Goal: Task Accomplishment & Management: Manage account settings

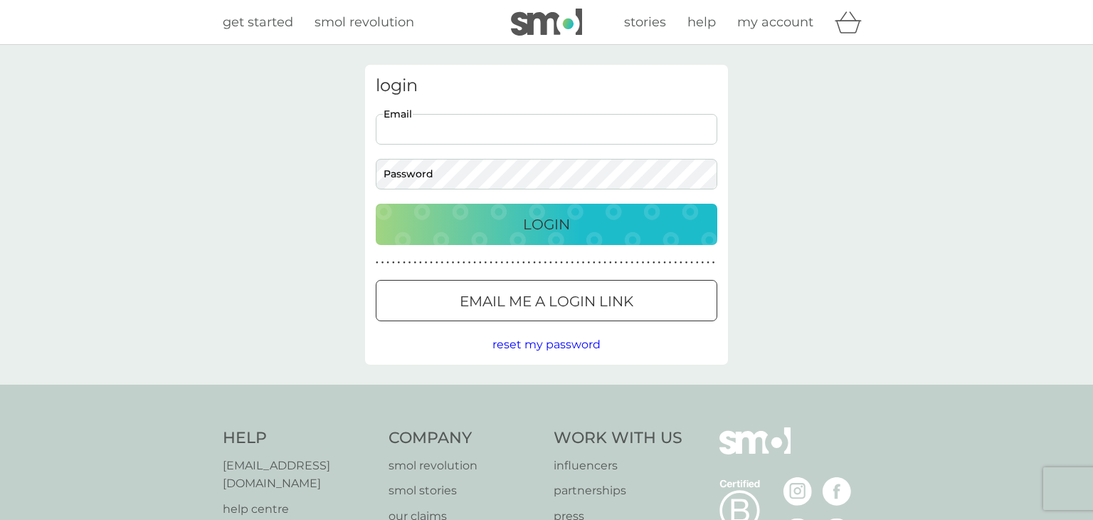
click at [537, 128] on input "Email" at bounding box center [547, 129] width 342 height 31
type input "[EMAIL_ADDRESS][DOMAIN_NAME]"
click at [556, 224] on p "Login" at bounding box center [546, 224] width 47 height 23
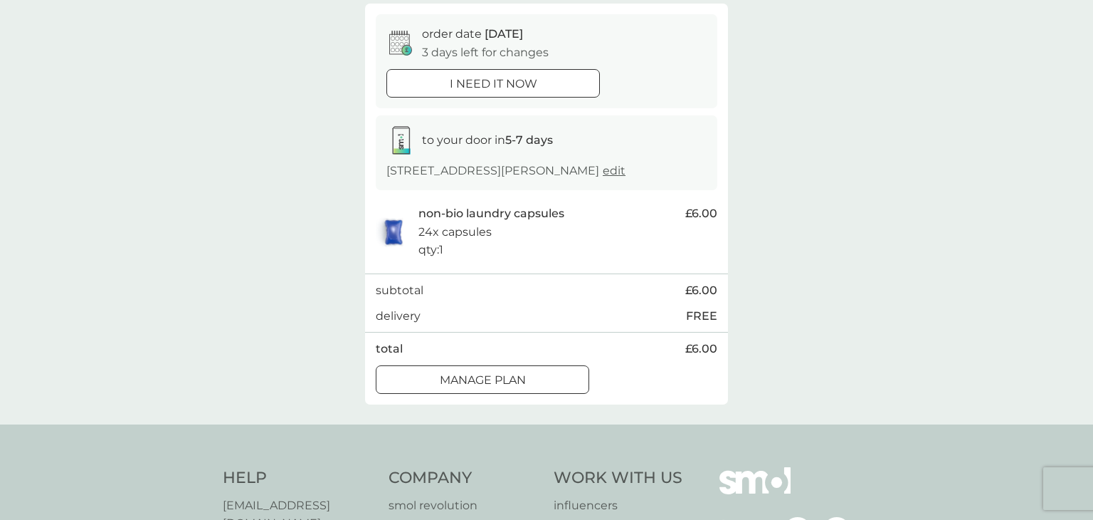
scroll to position [127, 0]
click at [451, 390] on p "Manage plan" at bounding box center [483, 381] width 86 height 19
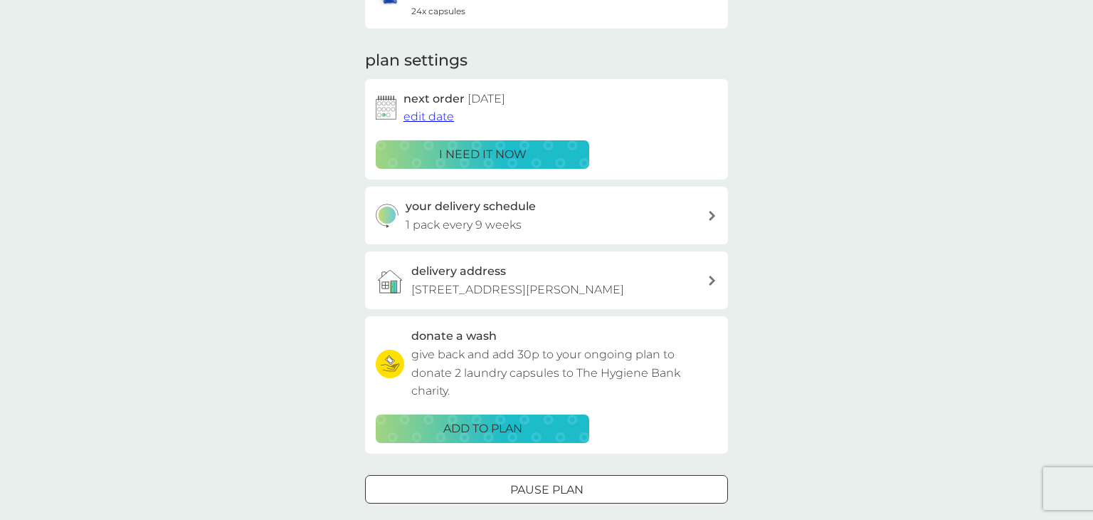
scroll to position [162, 0]
click at [715, 212] on icon at bounding box center [712, 215] width 7 height 10
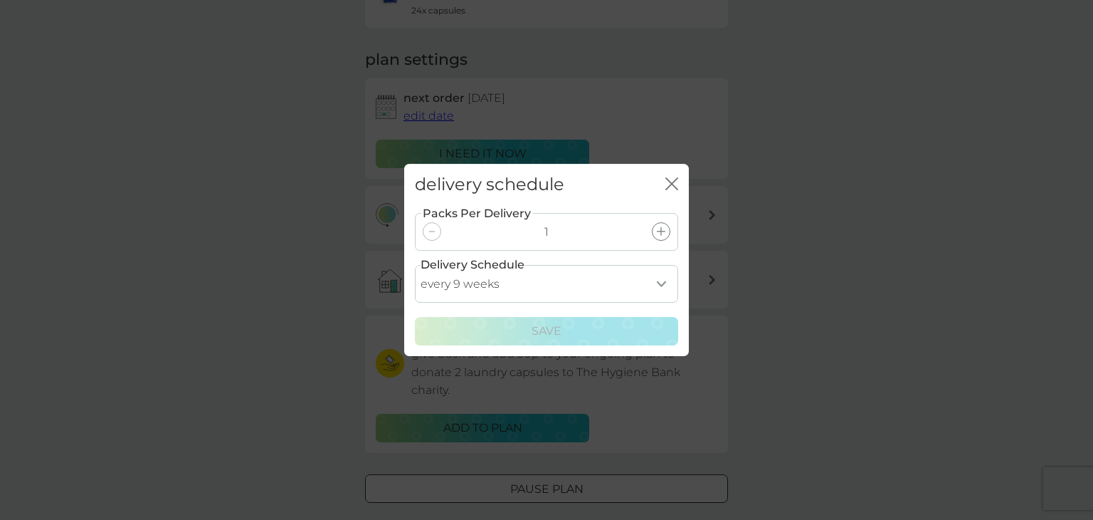
click at [665, 282] on select "every 1 week every 2 weeks every 3 weeks every 4 weeks every 5 weeks every 6 we…" at bounding box center [546, 284] width 263 height 38
select select "70"
click at [415, 265] on select "every 1 week every 2 weeks every 3 weeks every 4 weeks every 5 weeks every 6 we…" at bounding box center [546, 284] width 263 height 38
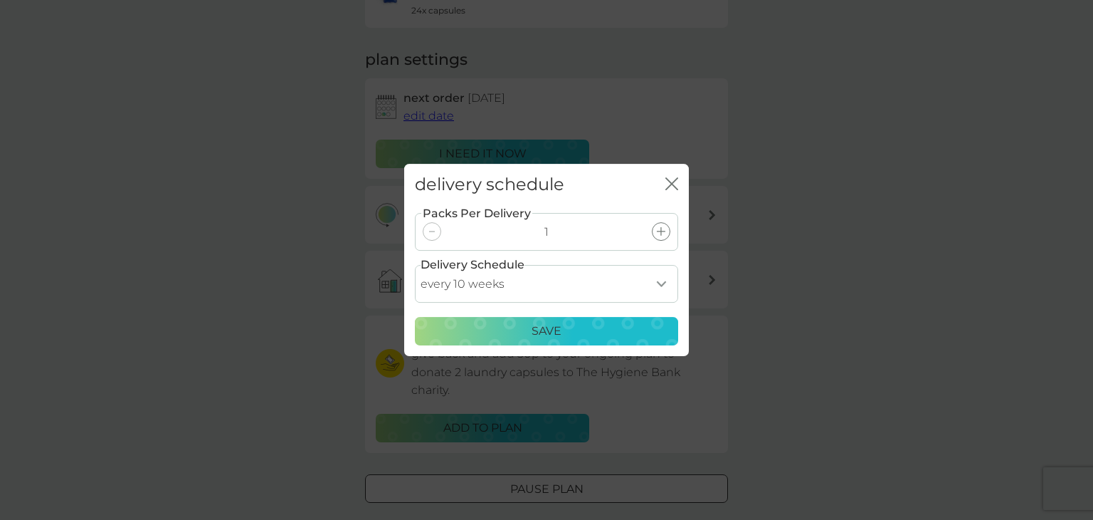
click at [562, 331] on div "Save" at bounding box center [546, 331] width 245 height 19
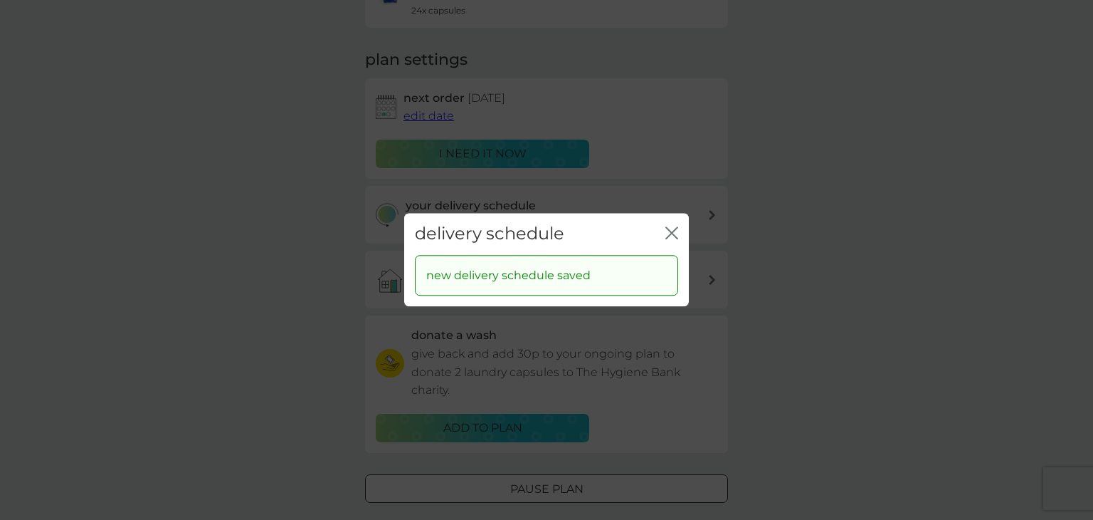
click at [668, 228] on icon "close" at bounding box center [669, 232] width 6 height 11
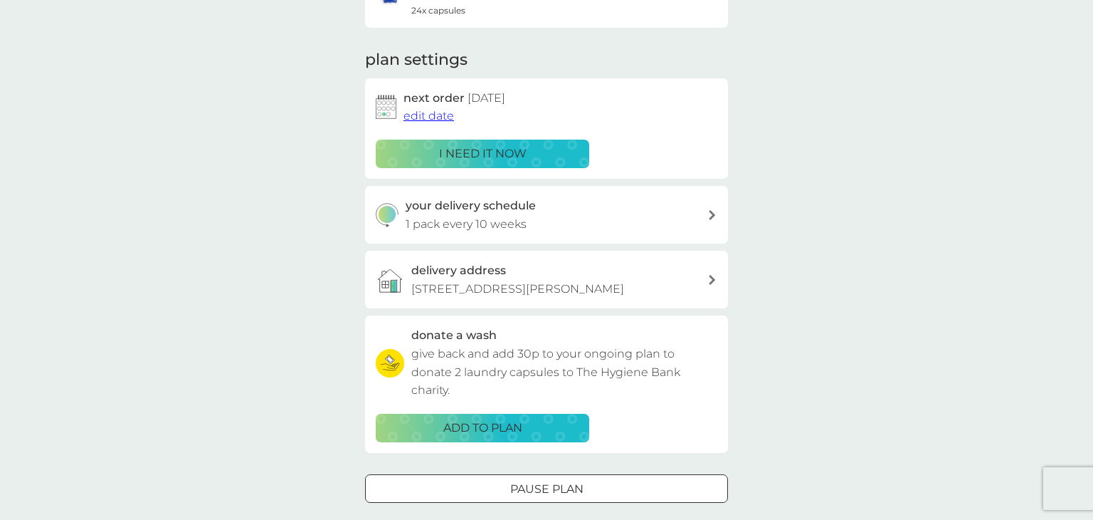
click at [433, 118] on span "edit date" at bounding box center [429, 116] width 51 height 14
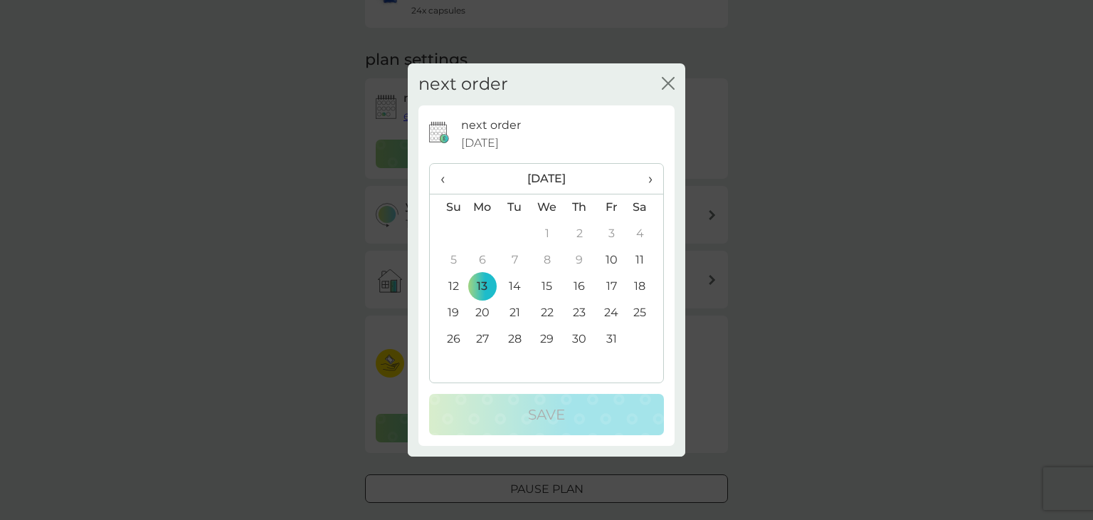
click at [766, 201] on div "next order close next order 13 Oct 2025 ‹ October 2025 › Su Mo Tu We Th Fr Sa 2…" at bounding box center [546, 260] width 1093 height 520
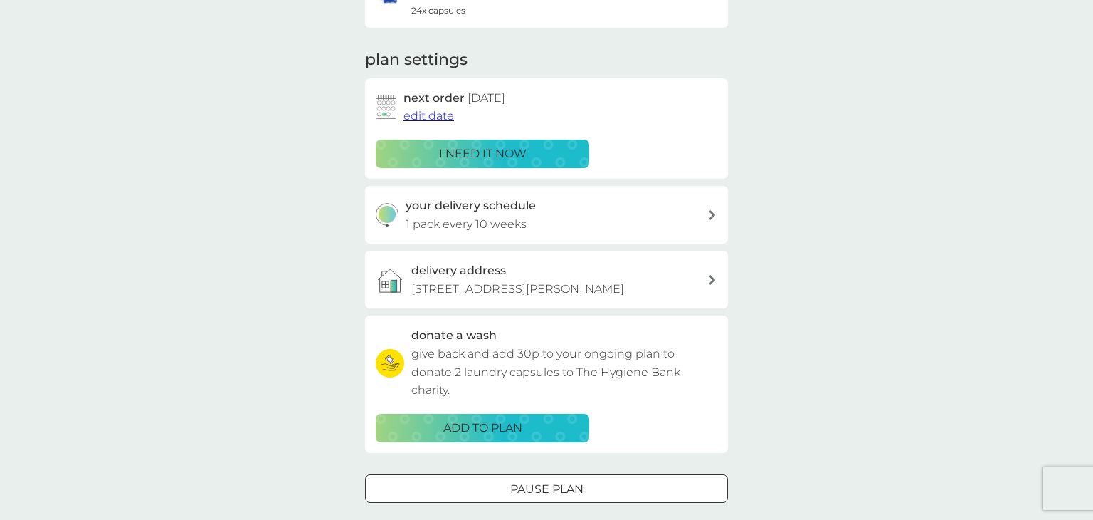
click at [423, 115] on span "edit date" at bounding box center [429, 116] width 51 height 14
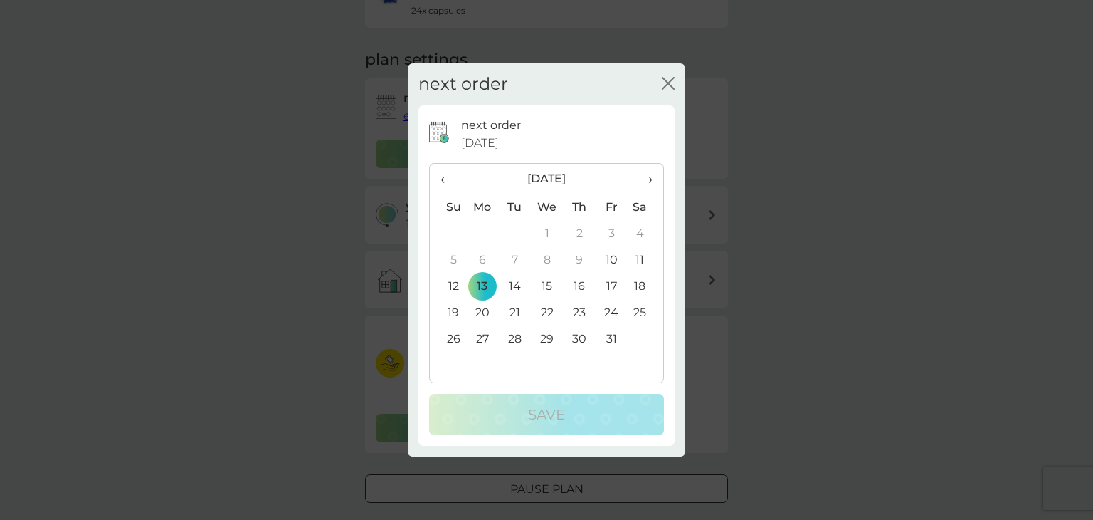
click at [483, 312] on td "20" at bounding box center [482, 313] width 33 height 26
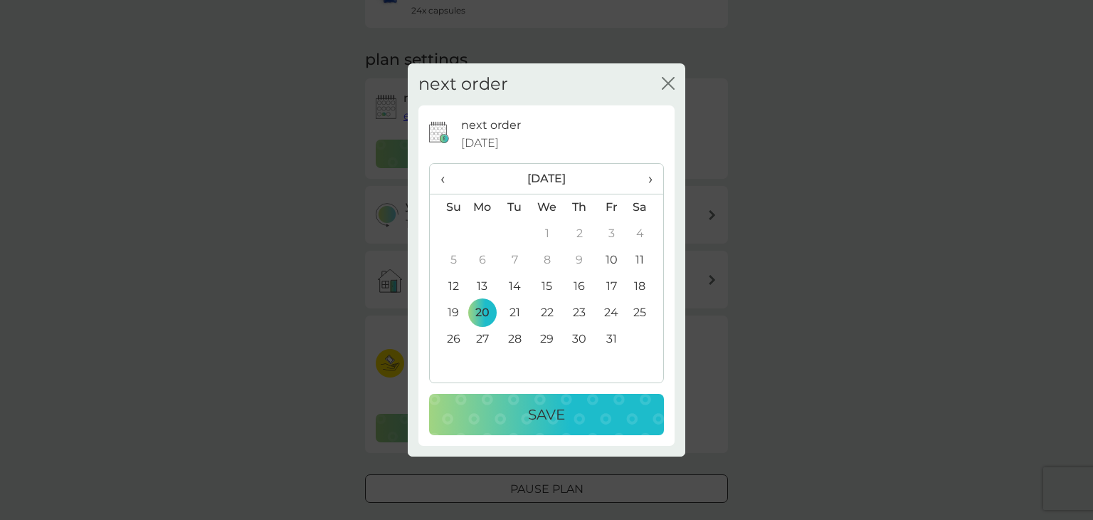
click at [559, 414] on p "Save" at bounding box center [546, 414] width 37 height 23
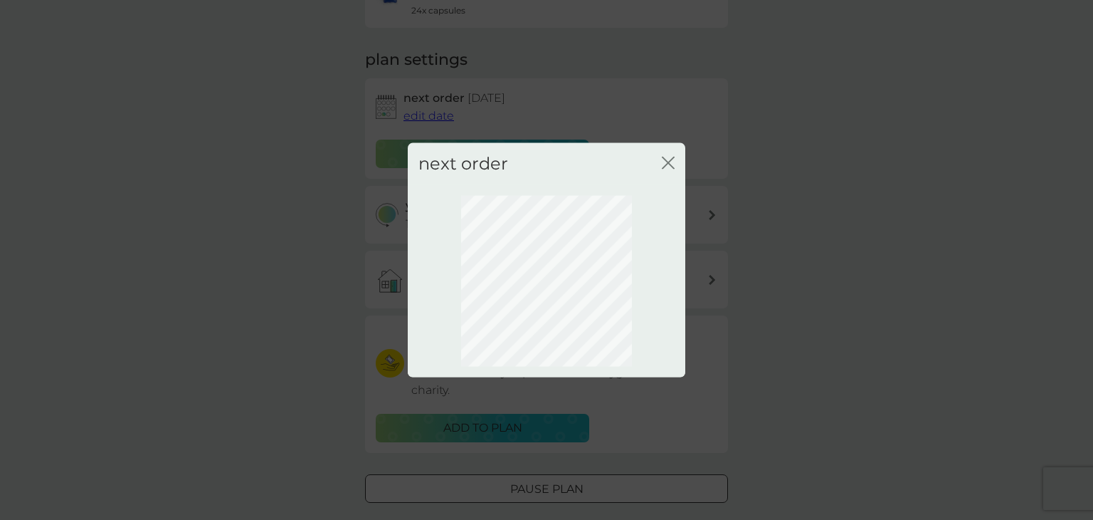
scroll to position [79, 0]
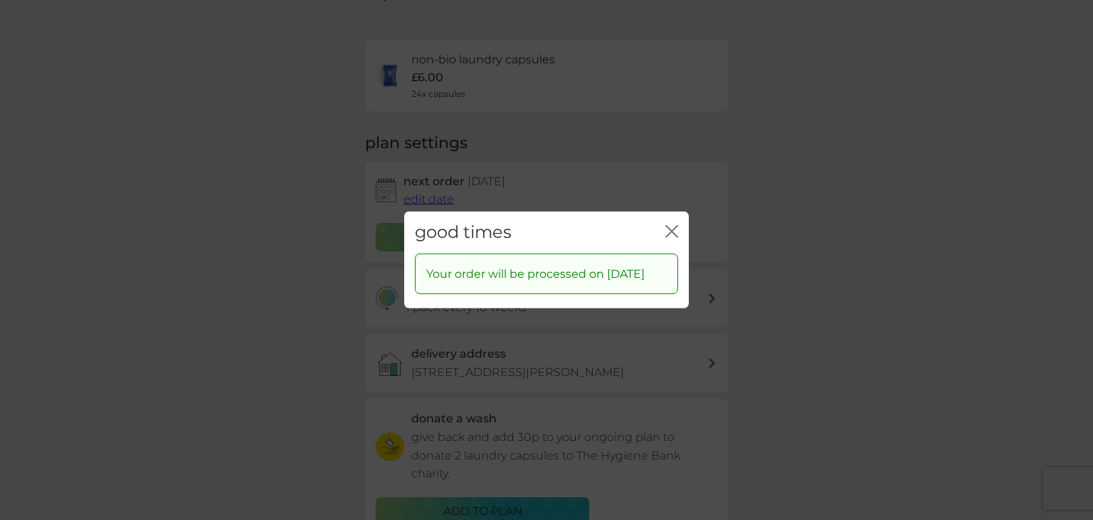
click at [674, 226] on icon "close" at bounding box center [675, 231] width 6 height 11
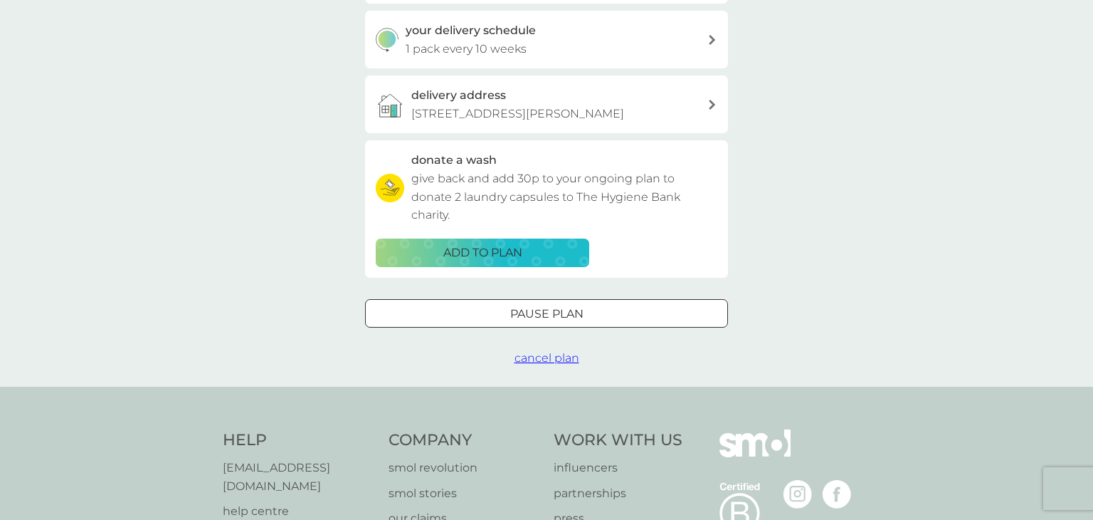
scroll to position [334, 0]
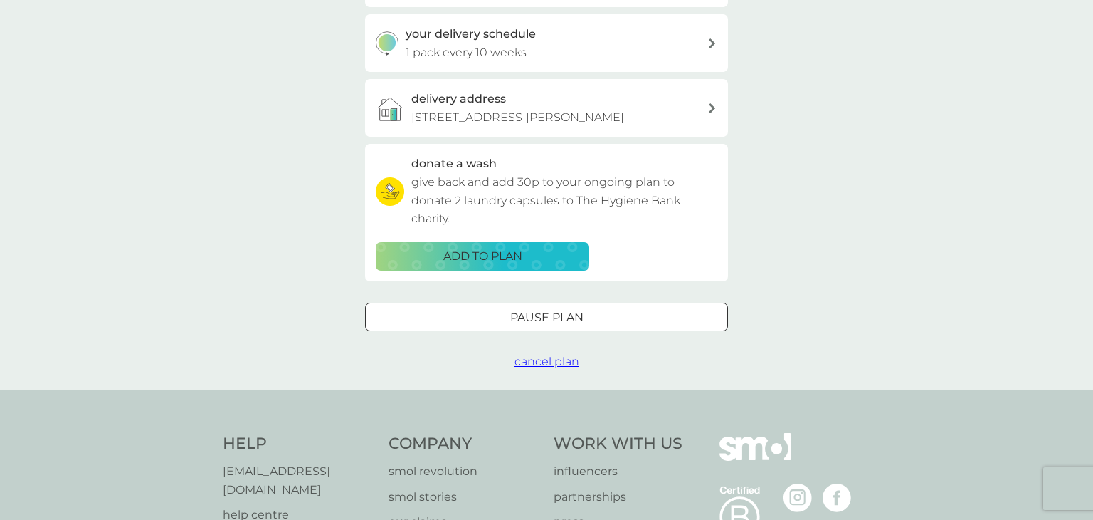
click at [488, 265] on p "ADD TO PLAN" at bounding box center [482, 256] width 79 height 19
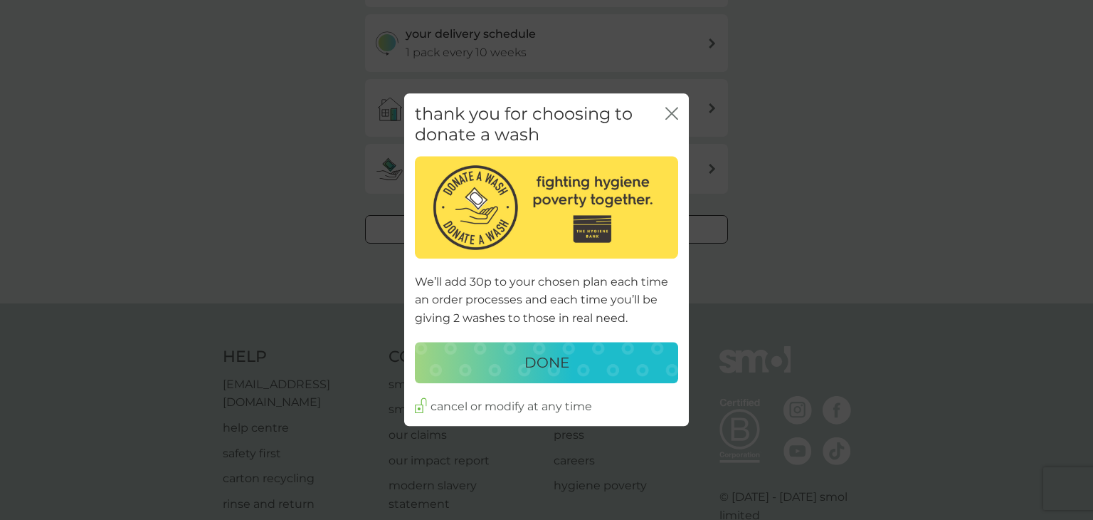
click at [547, 354] on p "DONE" at bounding box center [547, 362] width 45 height 23
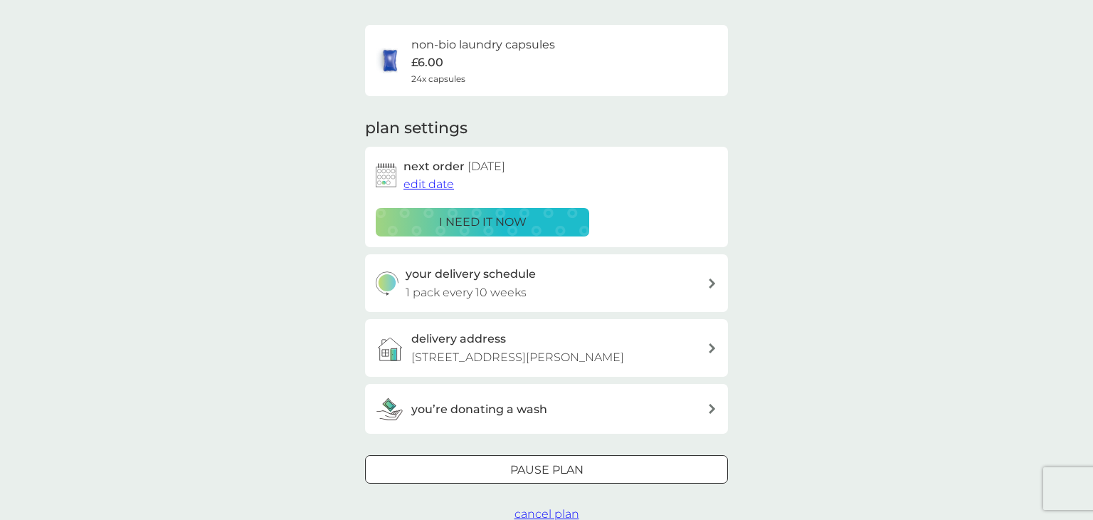
scroll to position [0, 0]
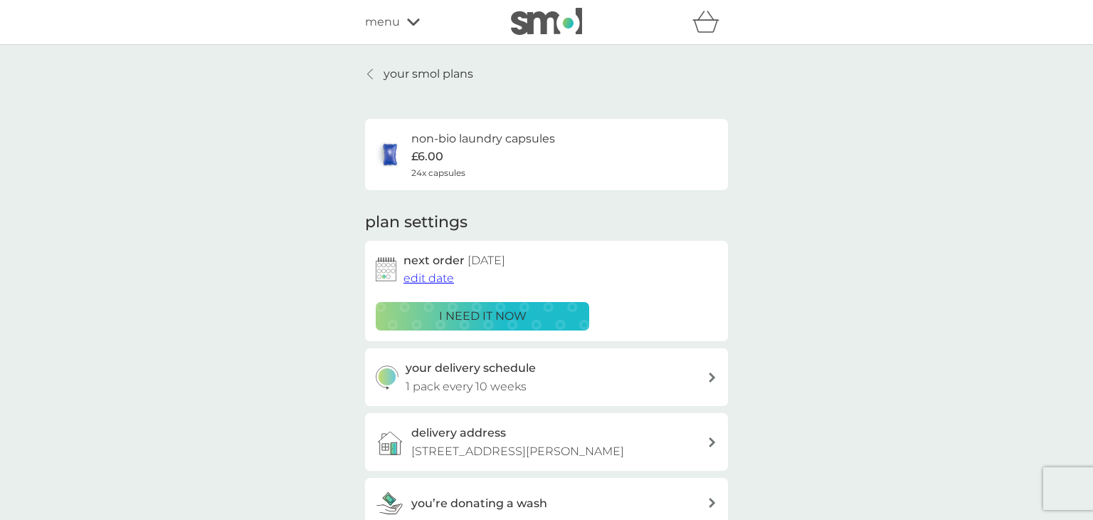
click at [409, 25] on icon at bounding box center [413, 22] width 13 height 9
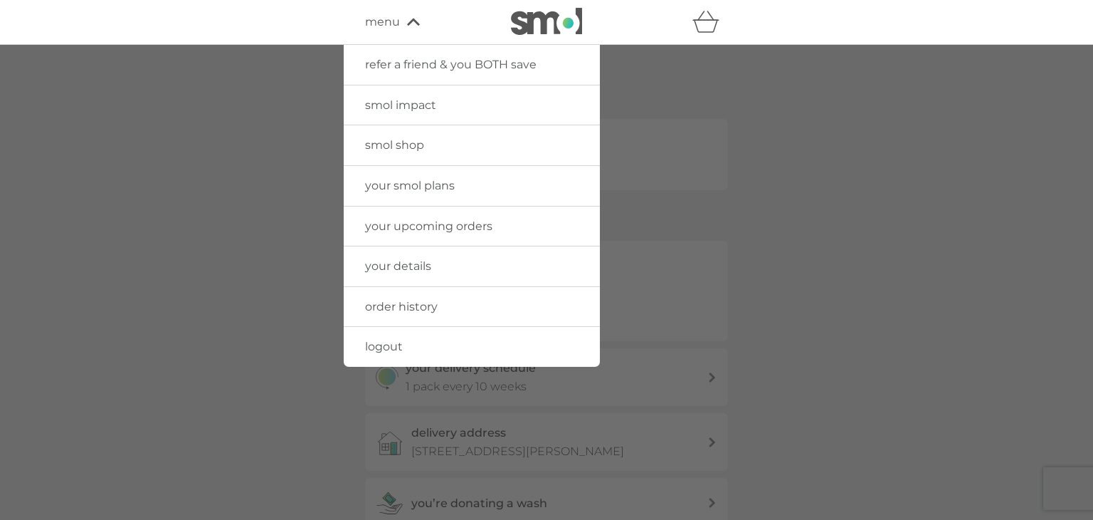
click at [390, 347] on span "logout" at bounding box center [384, 347] width 38 height 14
